Goal: Find specific page/section: Find specific page/section

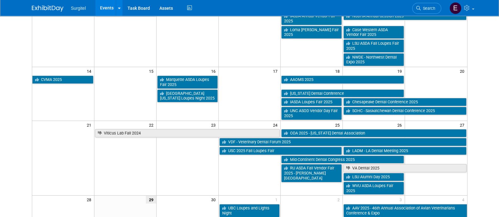
scroll to position [145, 0]
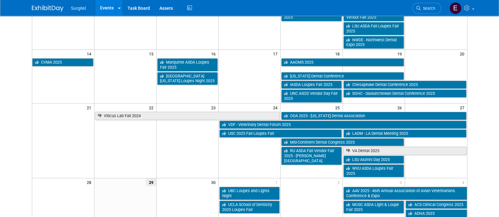
click at [430, 2] on li "Search" at bounding box center [426, 7] width 29 height 15
click at [433, 11] on link "Search" at bounding box center [426, 8] width 29 height 11
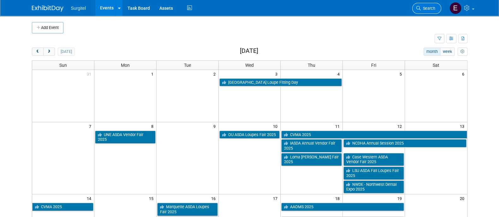
click at [433, 11] on link "Search" at bounding box center [426, 8] width 29 height 11
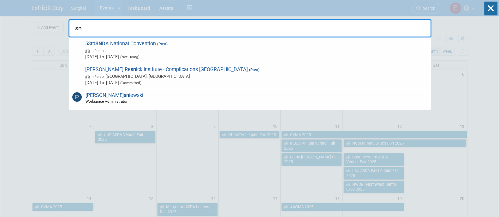
type input "s"
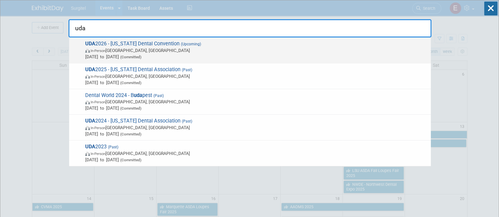
type input "uda"
drag, startPoint x: 235, startPoint y: 58, endPoint x: 177, endPoint y: 46, distance: 58.9
click at [177, 46] on span "UDA 2026 - [US_STATE] Dental Convention (Upcoming) In-Person [GEOGRAPHIC_DATA],…" at bounding box center [255, 50] width 344 height 19
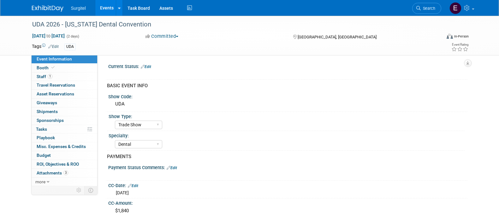
select select "Trade Show"
select select "Dental"
select select "SkyMiles - 93008"
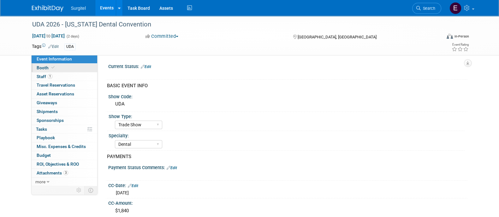
click at [59, 68] on link "Booth" at bounding box center [65, 68] width 66 height 9
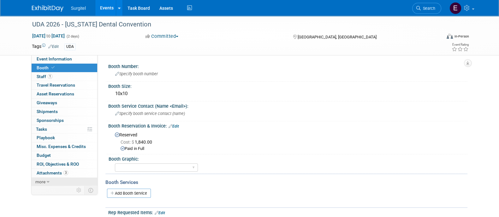
click at [67, 179] on link "more" at bounding box center [65, 182] width 66 height 9
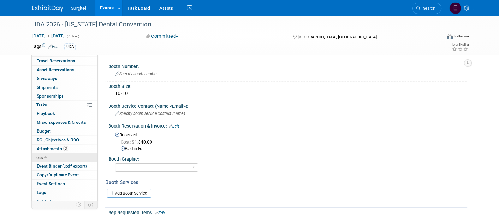
scroll to position [28, 0]
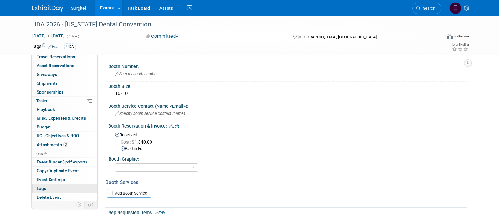
click at [68, 189] on link "Logs" at bounding box center [65, 189] width 66 height 9
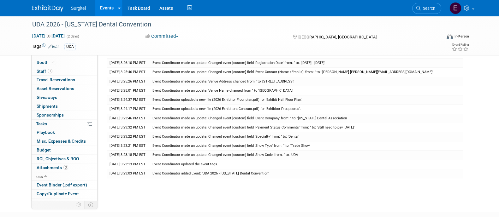
scroll to position [0, 0]
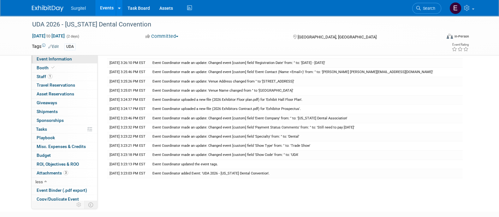
click at [74, 59] on link "Event Information" at bounding box center [65, 59] width 66 height 9
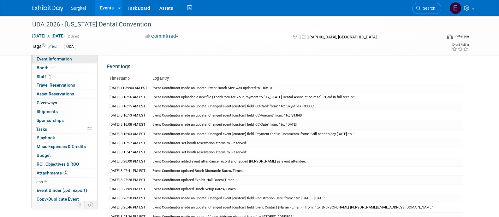
select select "Trade Show"
select select "Dental"
select select "SkyMiles - 93008"
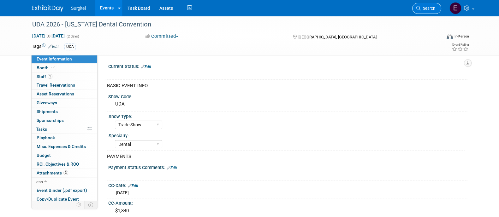
click at [432, 8] on span "Search" at bounding box center [428, 8] width 15 height 5
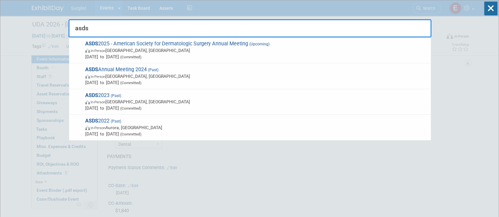
type input "asds"
click at [489, 10] on icon at bounding box center [490, 9] width 13 height 14
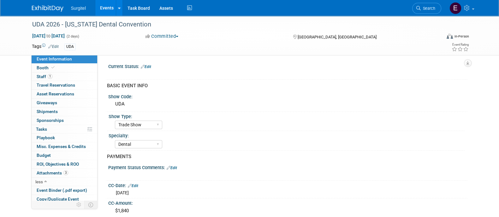
click at [109, 10] on link "Events" at bounding box center [106, 8] width 23 height 16
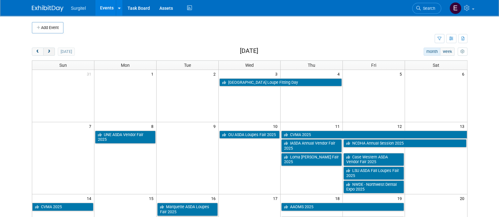
click at [52, 53] on button "next" at bounding box center [49, 52] width 12 height 8
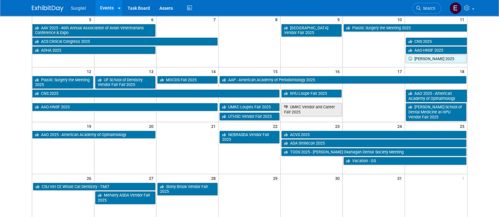
scroll to position [109, 0]
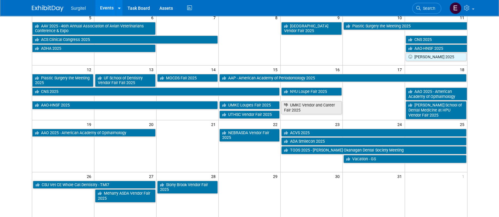
click at [56, 204] on td at bounding box center [63, 198] width 62 height 52
